Goal: Task Accomplishment & Management: Complete application form

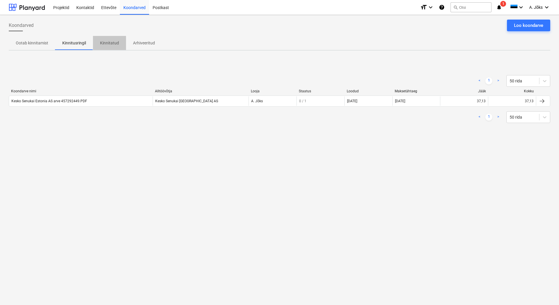
click at [112, 41] on p "Kinnitatud" at bounding box center [109, 43] width 19 height 6
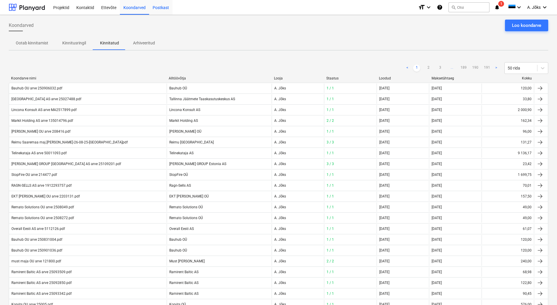
drag, startPoint x: 131, startPoint y: 7, endPoint x: 162, endPoint y: 8, distance: 30.4
click at [131, 7] on div "Koondarved" at bounding box center [134, 7] width 29 height 15
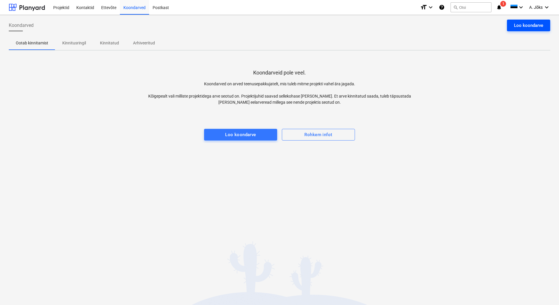
click at [522, 22] on div "Loo koondarve" at bounding box center [528, 26] width 29 height 8
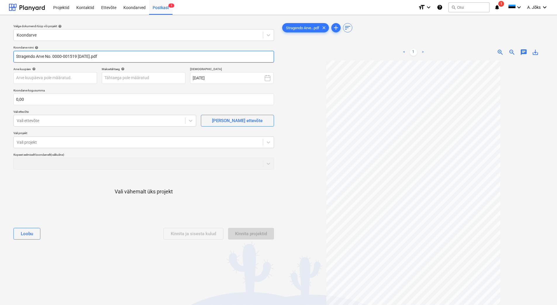
drag, startPoint x: 97, startPoint y: 57, endPoint x: 11, endPoint y: 57, distance: 86.2
click at [11, 57] on div "Koondarve nimi help Stragendo Arve No. 0000-001519 [DATE].pdf Arve kuupäev help…" at bounding box center [143, 144] width 265 height 203
paste input "Osaühing"
type input "Stragendo OU arve 1519.pdf"
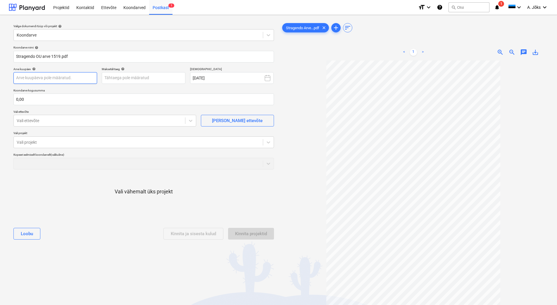
click at [53, 79] on body "Projektid Kontaktid Ettevõte Koondarved Postkast 1 format_size keyboard_arrow_d…" at bounding box center [278, 152] width 557 height 305
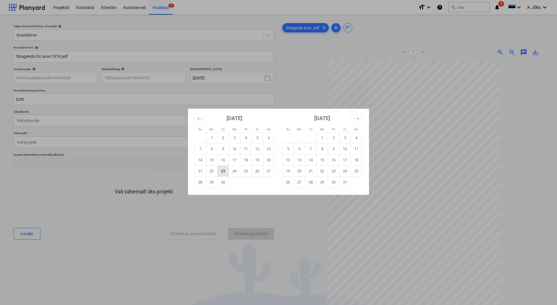
click at [222, 170] on td "23" at bounding box center [222, 171] width 11 height 11
type input "[DATE]"
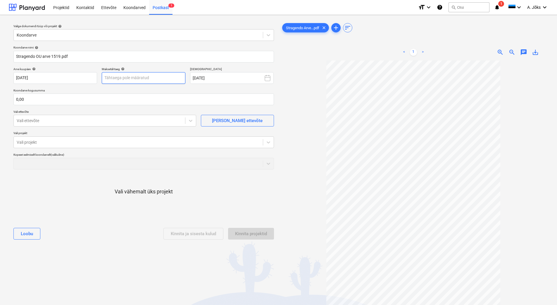
click at [171, 80] on body "Projektid Kontaktid Ettevõte Koondarved Postkast 1 format_size keyboard_arrow_d…" at bounding box center [278, 152] width 557 height 305
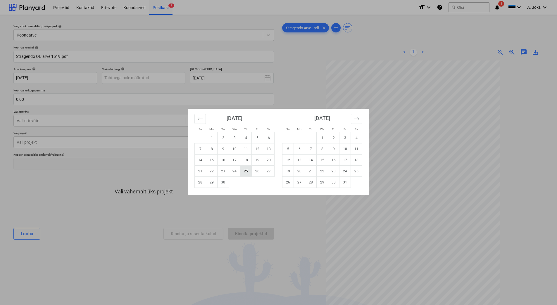
click at [245, 169] on td "25" at bounding box center [245, 171] width 11 height 11
type input "[DATE]"
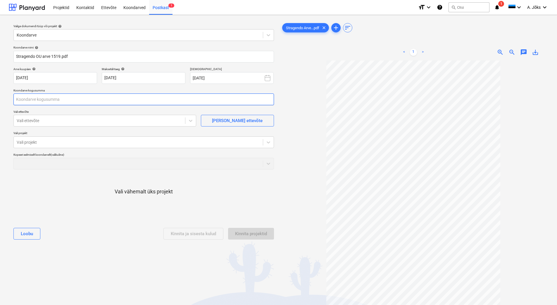
click at [85, 103] on input "text" at bounding box center [143, 100] width 260 height 12
type input "2 280,00"
click at [69, 122] on div at bounding box center [99, 121] width 165 height 6
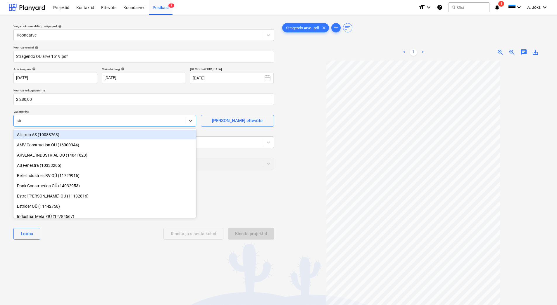
type input "stra"
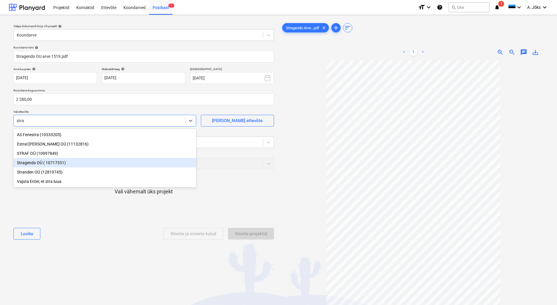
click at [51, 165] on div "Stragendo OÜ ( 10717331)" at bounding box center [104, 162] width 183 height 9
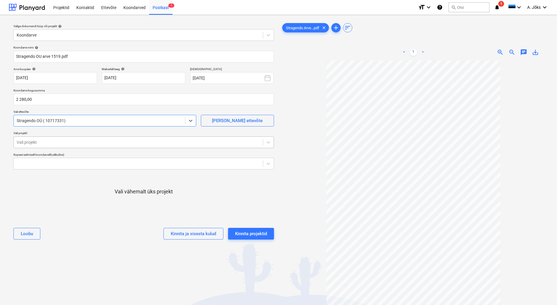
click at [49, 143] on div at bounding box center [138, 142] width 243 height 6
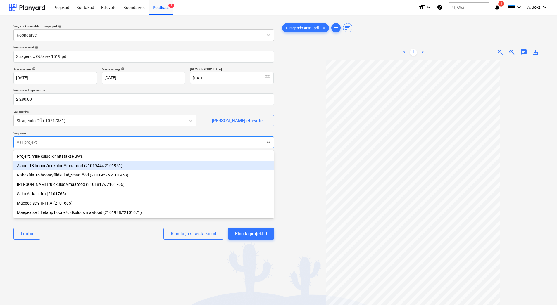
click at [49, 166] on div "Aiandi 18 hoone/üldkulud//maatööd (2101944//2101951)" at bounding box center [143, 165] width 260 height 9
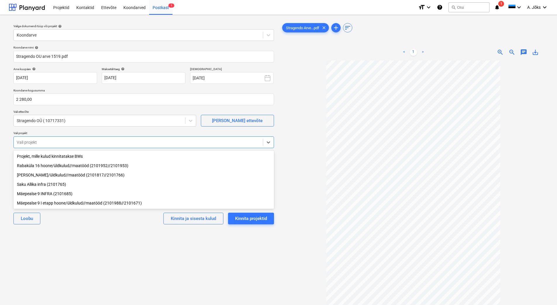
click at [83, 251] on div "Valige dokumendi tüüp või projekt help Koondarve Koondarve nimi help [PERSON_NA…" at bounding box center [144, 186] width 270 height 332
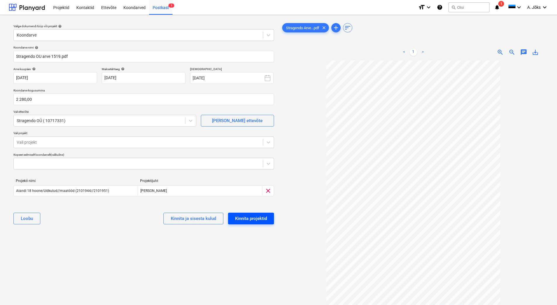
click at [263, 218] on div "Kinnita projektid" at bounding box center [251, 219] width 32 height 8
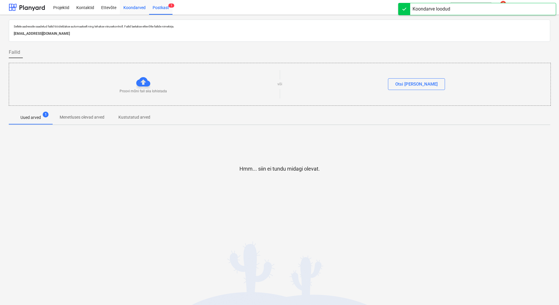
click at [132, 8] on div "Koondarved" at bounding box center [134, 7] width 29 height 15
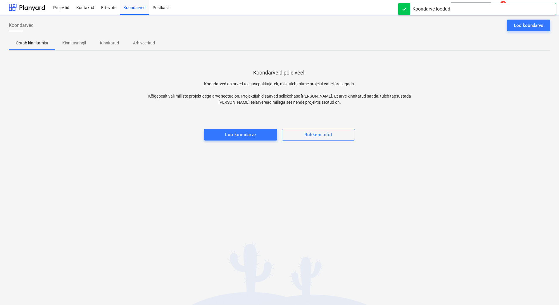
click at [79, 43] on p "Kinnitusringil" at bounding box center [74, 43] width 24 height 6
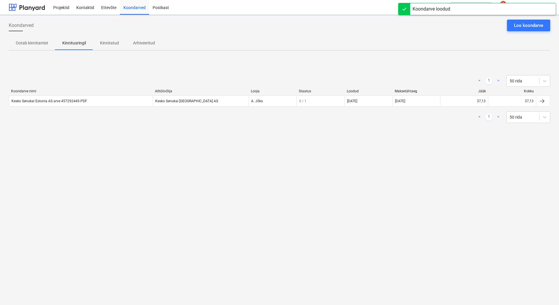
click at [76, 163] on div "Koondarved Loo koondarve Ootab kinnitamist Kinnitusringil Kinnitatud Arhiveerit…" at bounding box center [279, 160] width 559 height 290
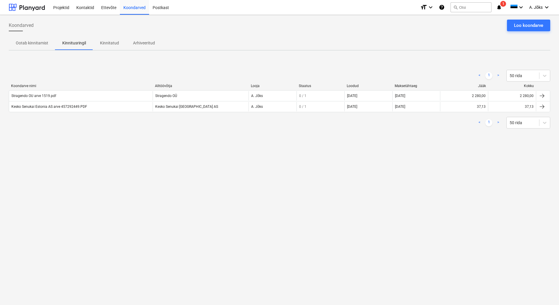
drag, startPoint x: 45, startPoint y: 96, endPoint x: 47, endPoint y: 101, distance: 5.9
click at [45, 96] on div "Stragendo OU arve 1519.pdf" at bounding box center [33, 96] width 45 height 4
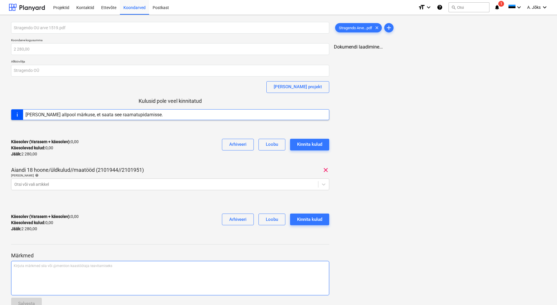
click at [57, 276] on div "Kirjuta märkmed siia või @mention kaastöötaja teavitamiseks ﻿" at bounding box center [170, 278] width 318 height 34
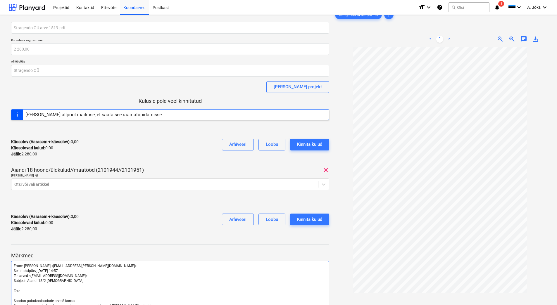
scroll to position [82, 0]
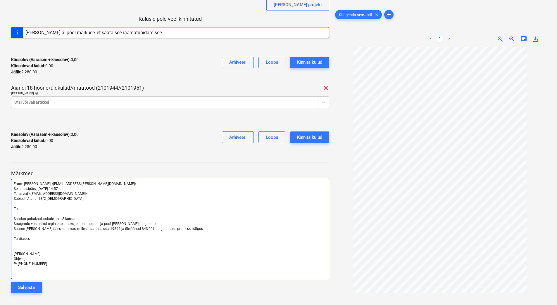
click at [20, 254] on span "[PERSON_NAME]" at bounding box center [27, 254] width 27 height 4
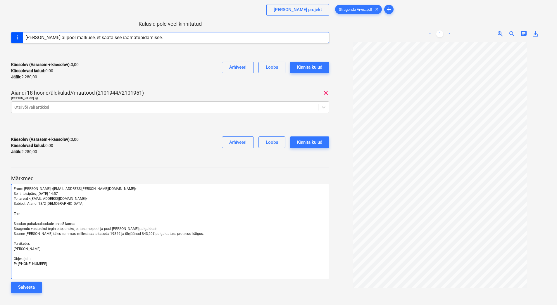
scroll to position [103, 0]
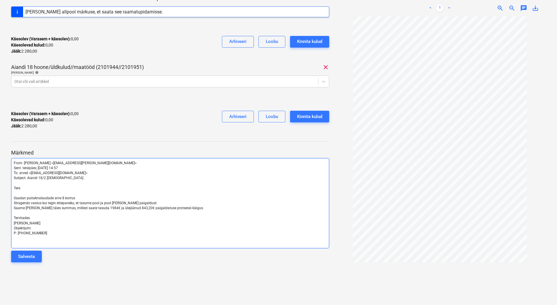
click at [37, 216] on p "Tervitades" at bounding box center [170, 218] width 313 height 5
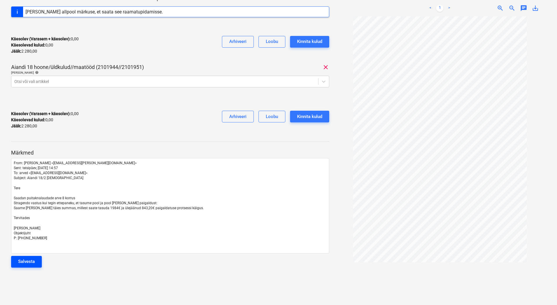
drag, startPoint x: 35, startPoint y: 262, endPoint x: 60, endPoint y: 247, distance: 28.8
click at [35, 262] on button "Salvesta" at bounding box center [26, 262] width 31 height 12
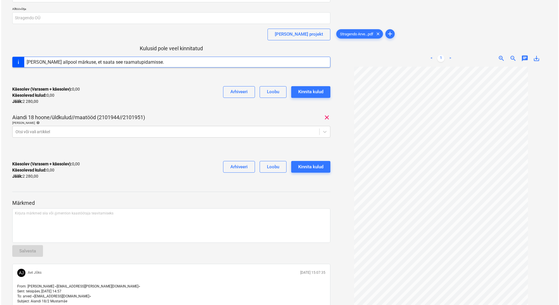
scroll to position [0, 0]
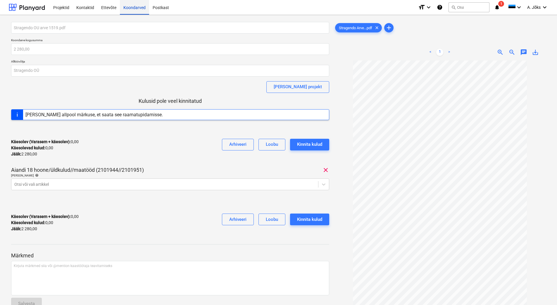
click at [132, 8] on div "Koondarved" at bounding box center [134, 7] width 29 height 15
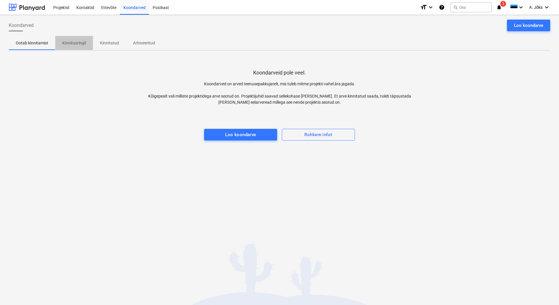
click at [79, 45] on p "Kinnitusringil" at bounding box center [74, 43] width 24 height 6
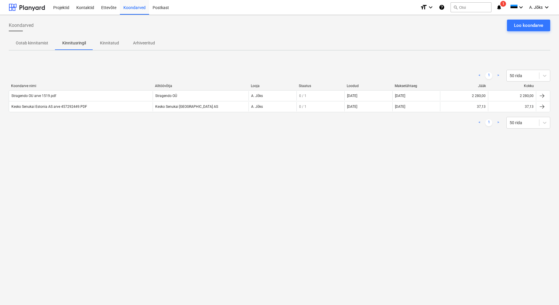
click at [100, 179] on div "Koondarved Loo koondarve Ootab kinnitamist Kinnitusringil Kinnitatud Arhiveerit…" at bounding box center [279, 160] width 559 height 290
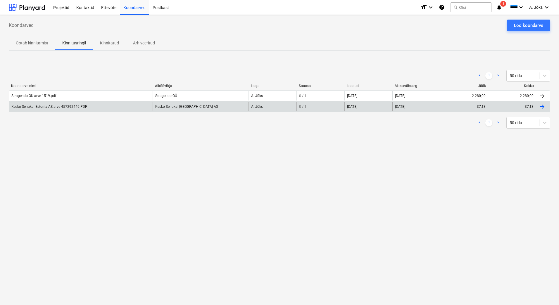
drag, startPoint x: 212, startPoint y: 186, endPoint x: 122, endPoint y: 101, distance: 123.4
click at [210, 186] on div "Koondarved Loo koondarve Ootab kinnitamist Kinnitusringil Kinnitatud Arhiveerit…" at bounding box center [279, 160] width 559 height 290
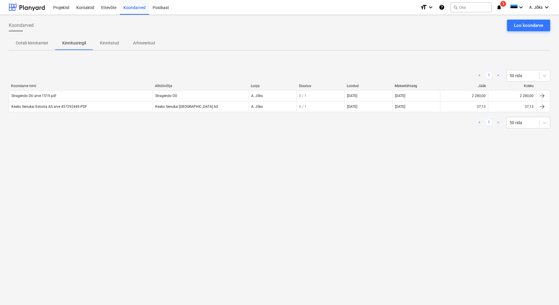
click at [108, 41] on p "Kinnitatud" at bounding box center [109, 43] width 19 height 6
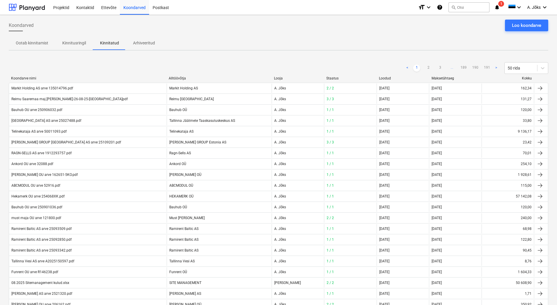
click at [64, 63] on div "< 1 2 3 ... 189 190 191 > 50 rida" at bounding box center [278, 68] width 539 height 12
click at [69, 38] on button "Kinnitusringil" at bounding box center [74, 43] width 38 height 14
